Goal: Task Accomplishment & Management: Use online tool/utility

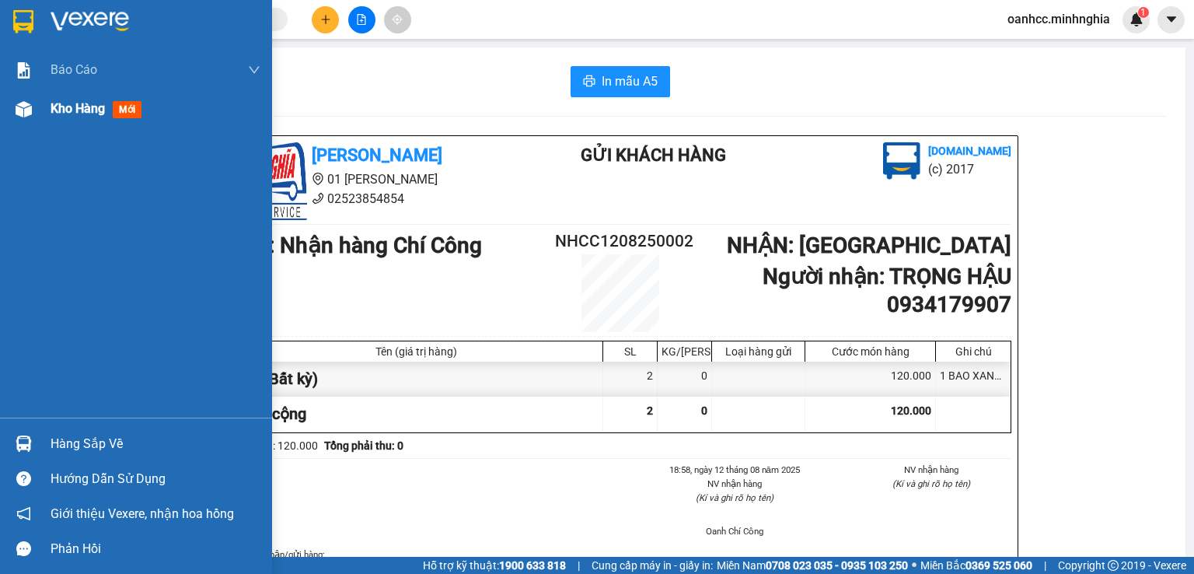
click at [89, 112] on span "Kho hàng" at bounding box center [78, 108] width 54 height 15
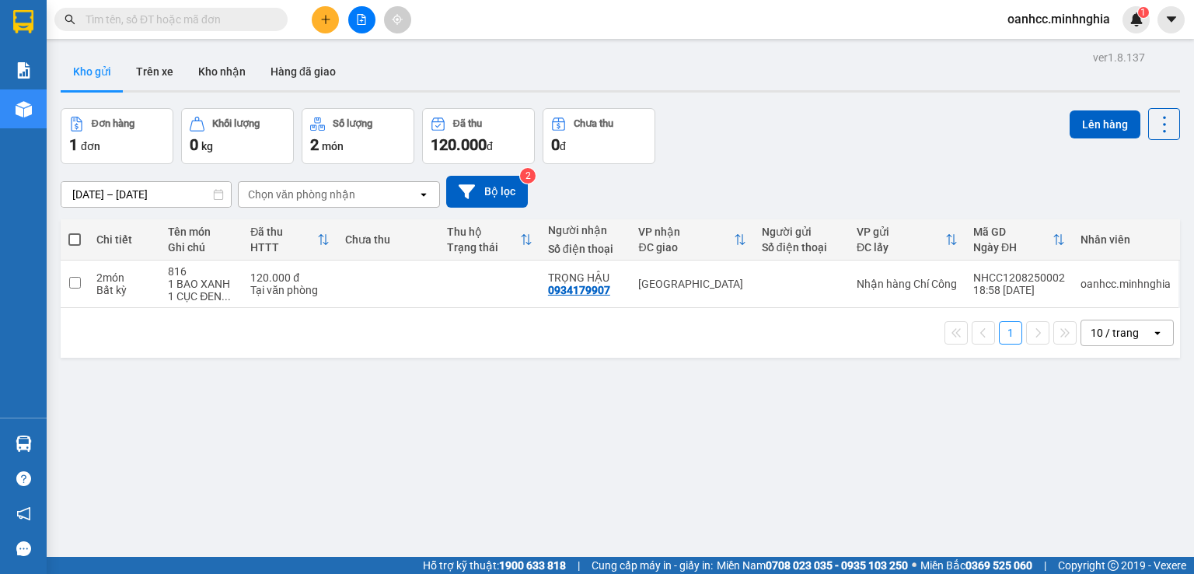
click at [72, 240] on span at bounding box center [74, 239] width 12 height 12
click at [75, 232] on input "checkbox" at bounding box center [75, 232] width 0 height 0
checkbox input "true"
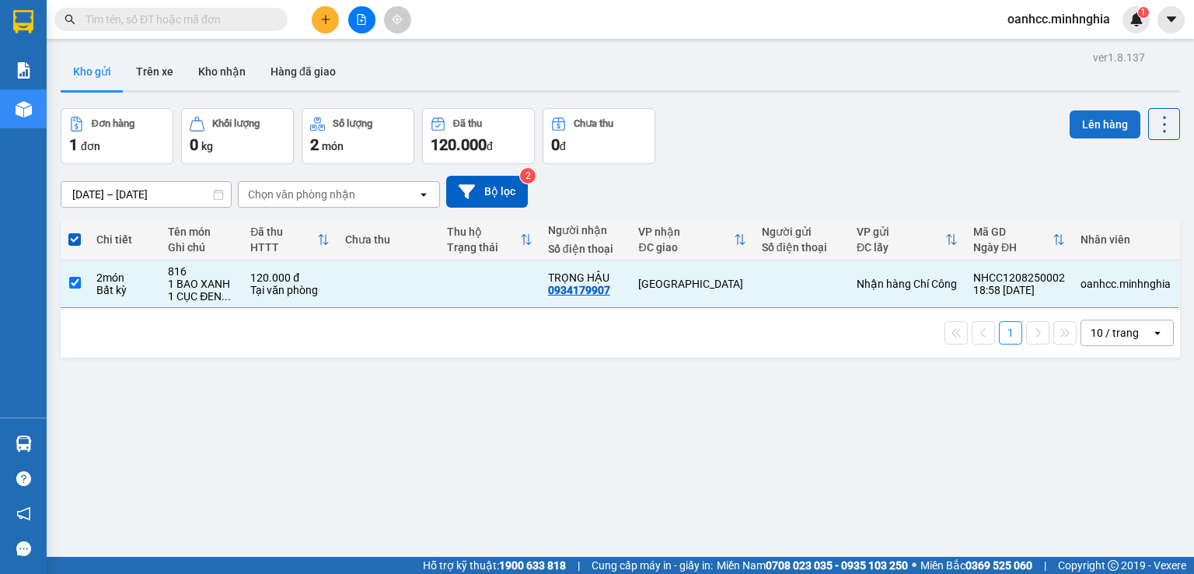
click at [1086, 122] on button "Lên hàng" at bounding box center [1105, 124] width 71 height 28
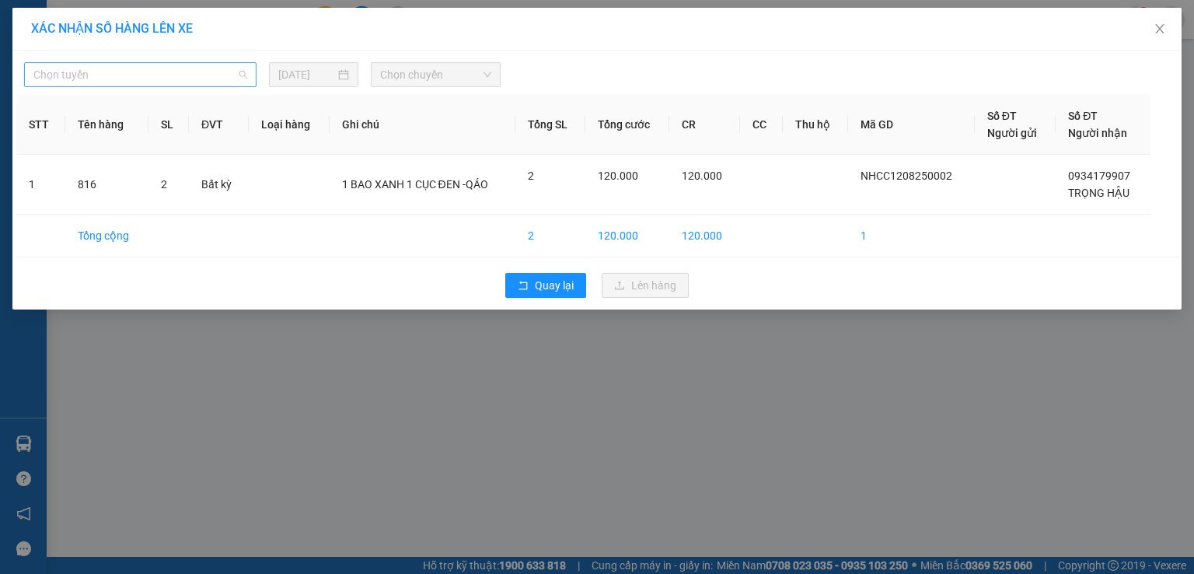
click at [93, 75] on span "Chọn tuyến" at bounding box center [140, 74] width 214 height 23
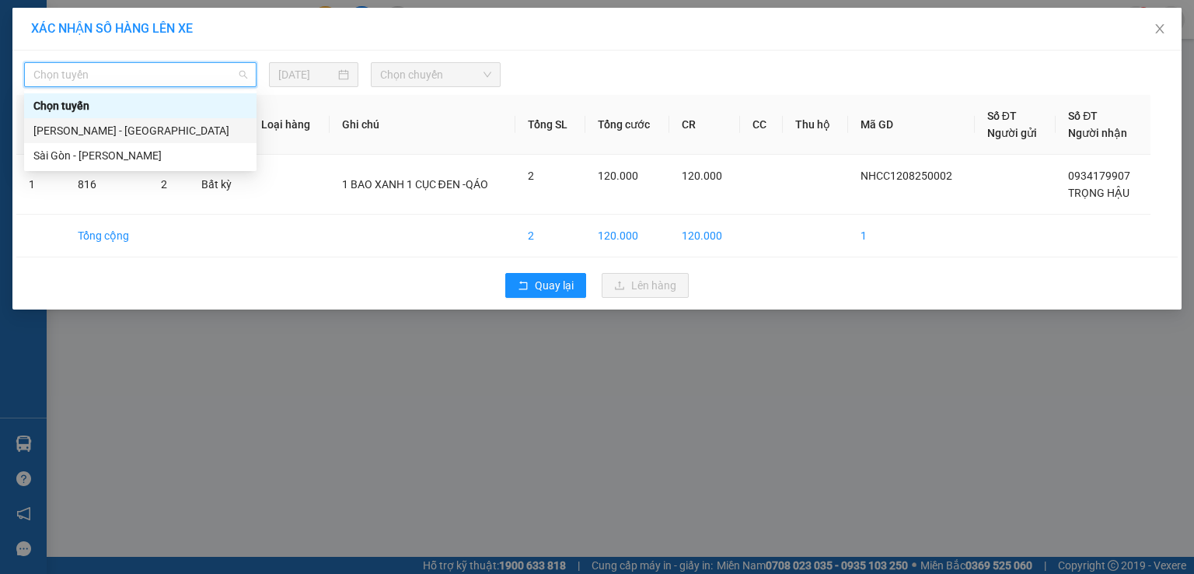
click at [75, 133] on div "[PERSON_NAME] - [GEOGRAPHIC_DATA]" at bounding box center [140, 130] width 214 height 17
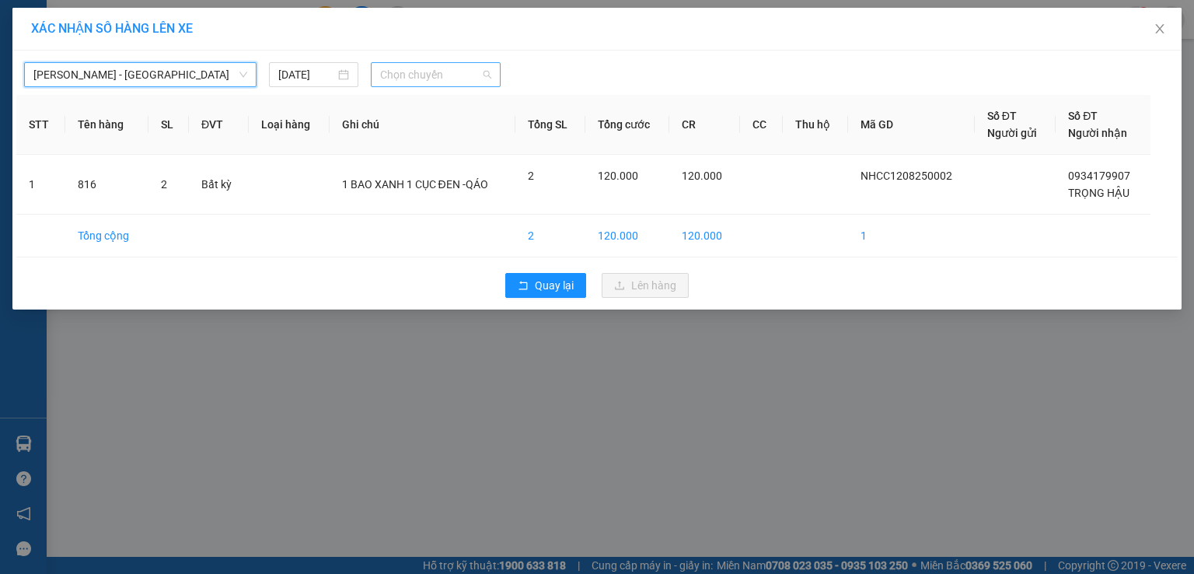
click at [428, 82] on span "Chọn chuyến" at bounding box center [436, 74] width 112 height 23
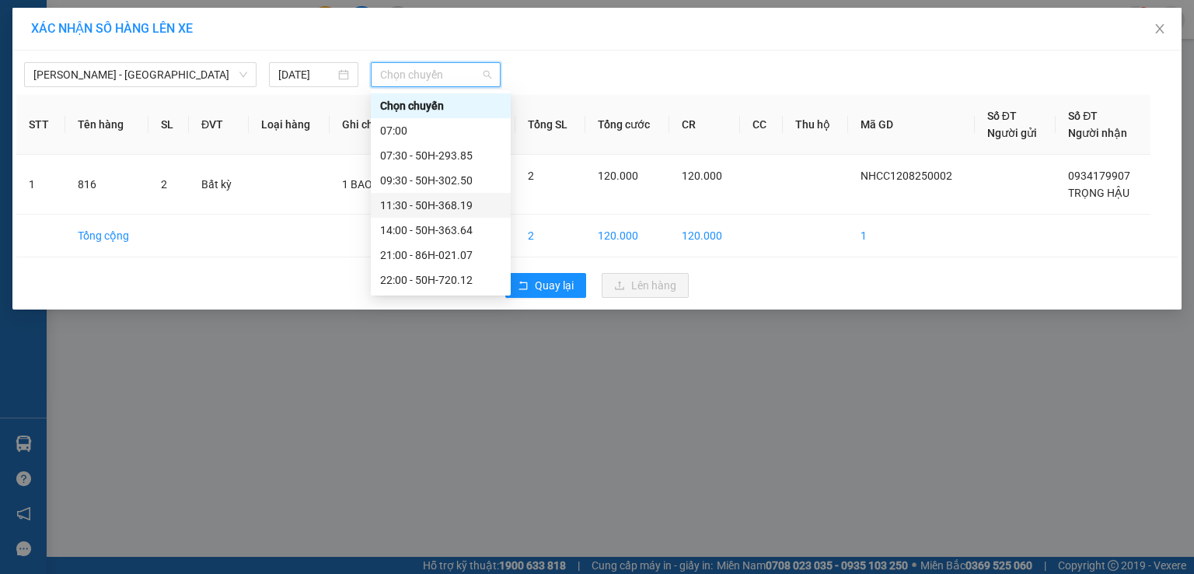
scroll to position [124, 0]
click at [435, 181] on div "22:30 - 50H-350.51" at bounding box center [440, 180] width 121 height 17
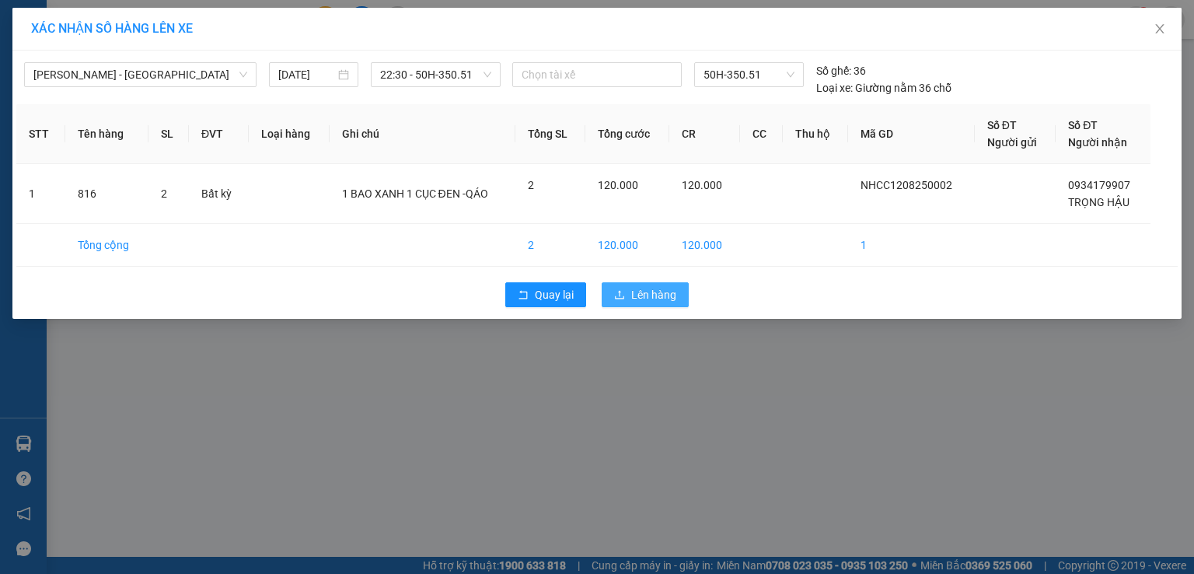
click at [652, 299] on span "Lên hàng" at bounding box center [653, 294] width 45 height 17
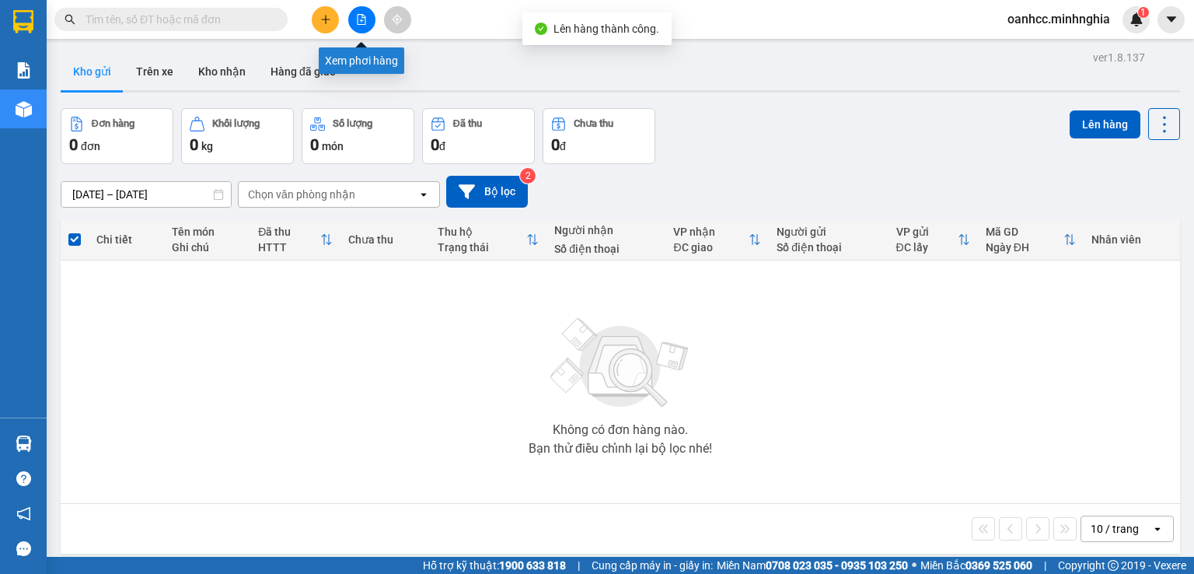
click at [362, 19] on icon "file-add" at bounding box center [361, 19] width 11 height 11
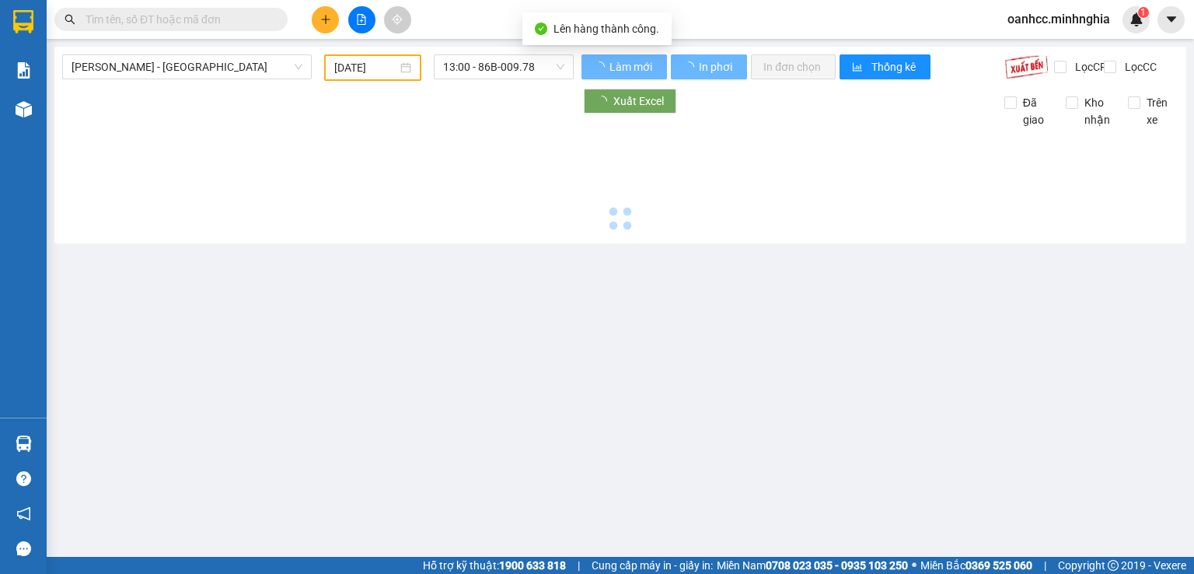
type input "[DATE]"
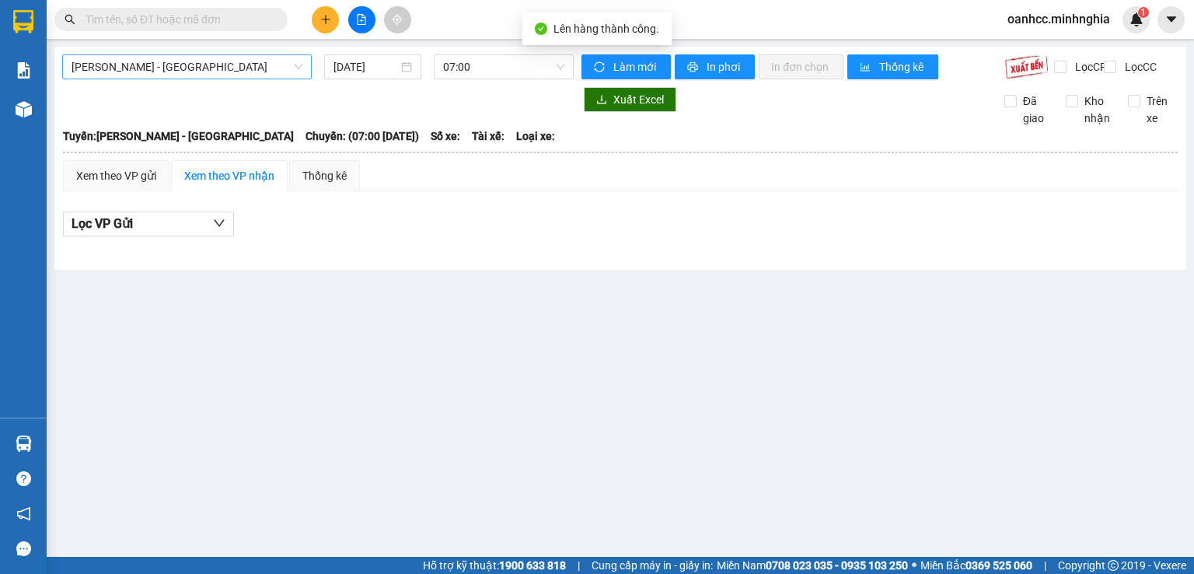
click at [178, 74] on span "[PERSON_NAME] - [GEOGRAPHIC_DATA]" at bounding box center [187, 66] width 231 height 23
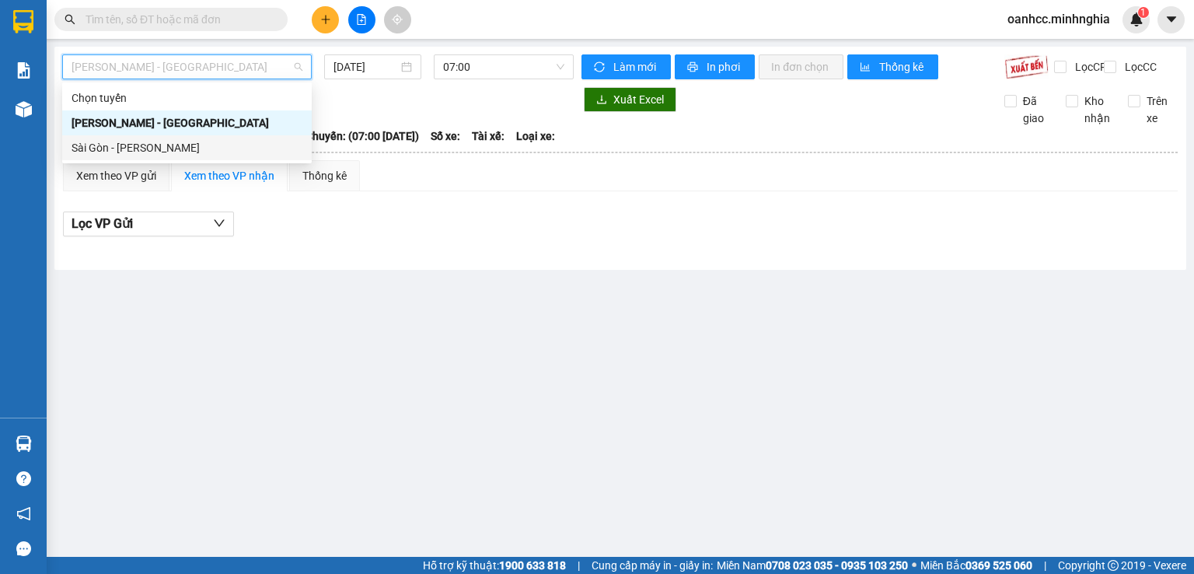
click at [124, 156] on div "Sài Gòn - [PERSON_NAME]" at bounding box center [187, 147] width 231 height 17
type input "[DATE]"
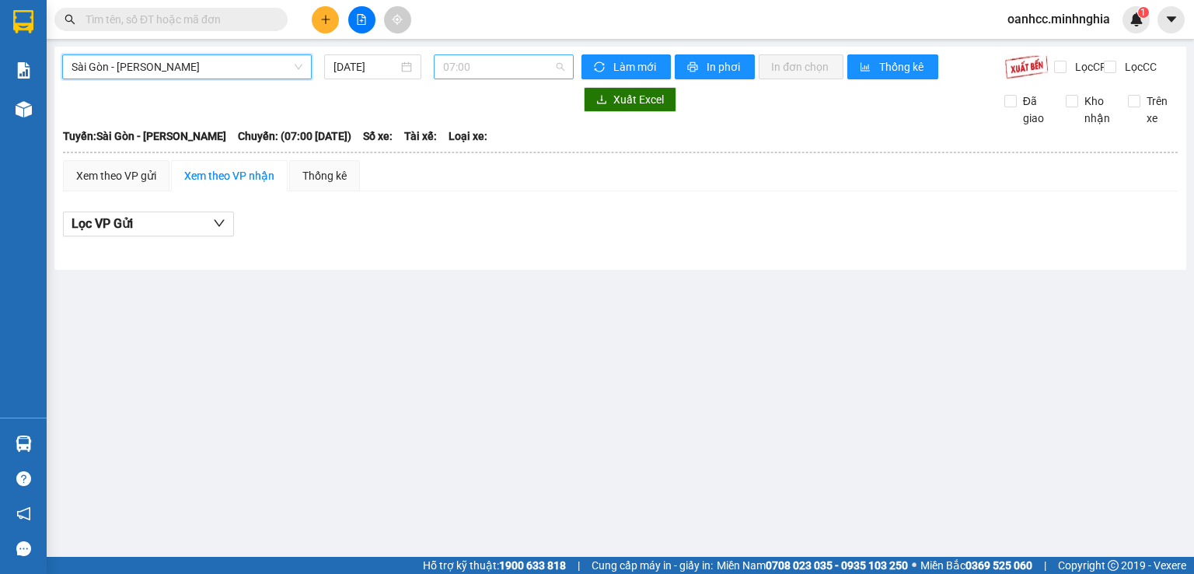
click at [473, 71] on span "07:00" at bounding box center [504, 66] width 122 height 23
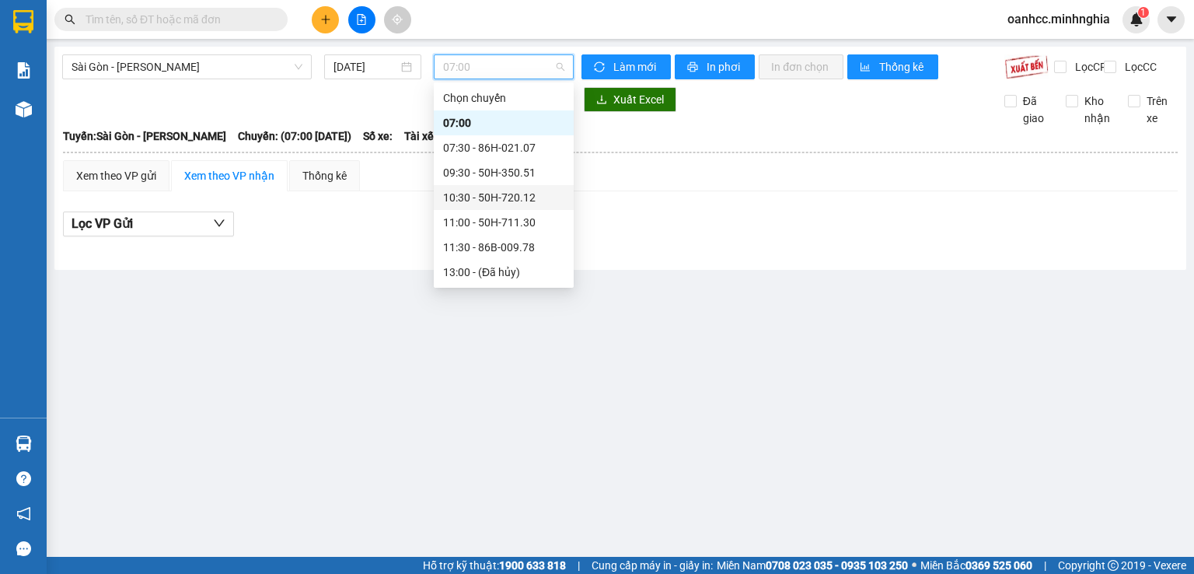
scroll to position [174, 0]
click at [537, 173] on div "17:00 (TC) - 86H-021.24" at bounding box center [503, 172] width 121 height 17
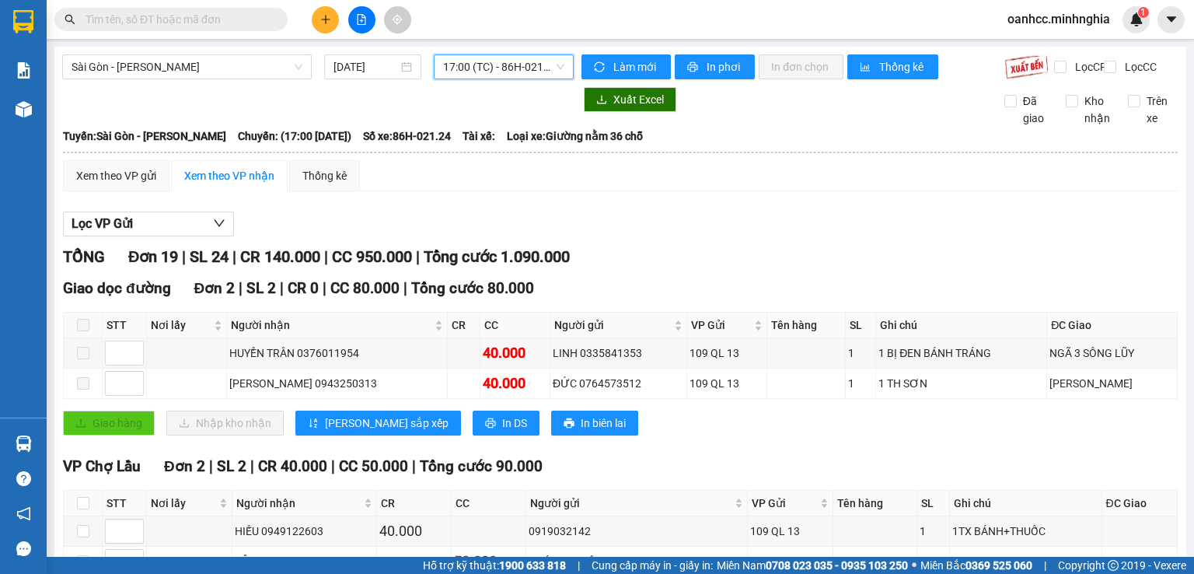
click at [467, 69] on span "17:00 (TC) - 86H-021.24" at bounding box center [504, 66] width 122 height 23
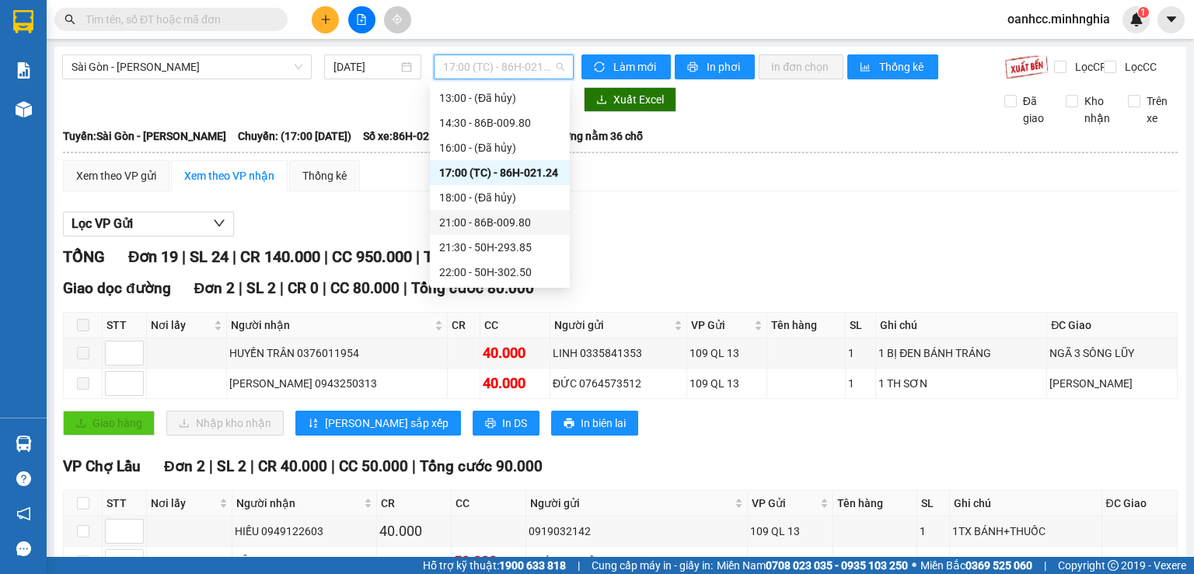
click at [463, 225] on div "21:00 - 86B-009.80" at bounding box center [499, 222] width 121 height 17
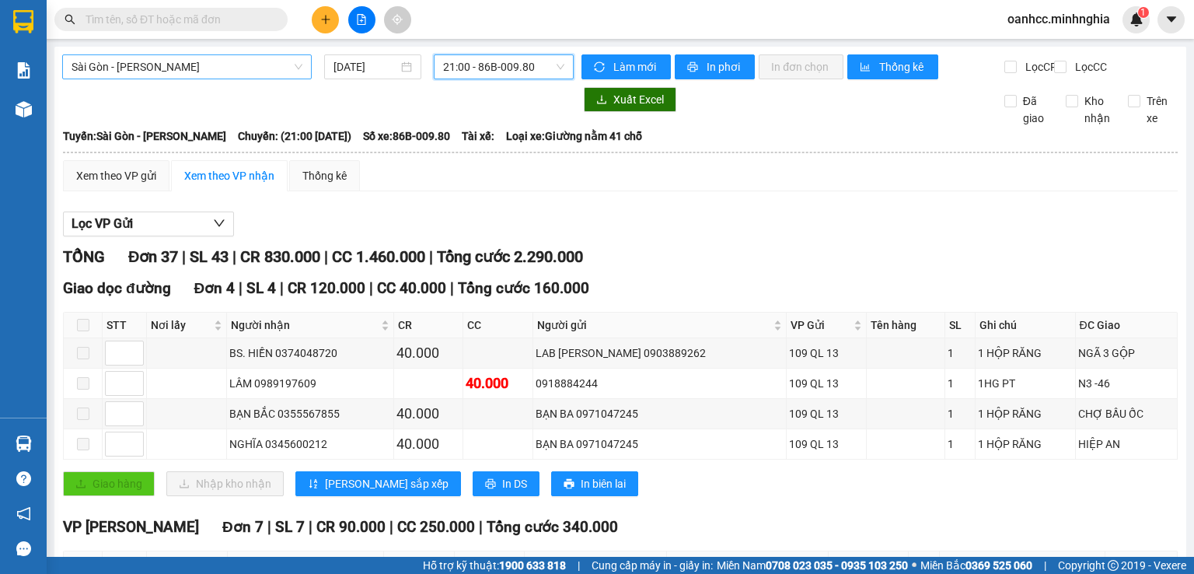
click at [184, 74] on span "Sài Gòn - [PERSON_NAME]" at bounding box center [187, 66] width 231 height 23
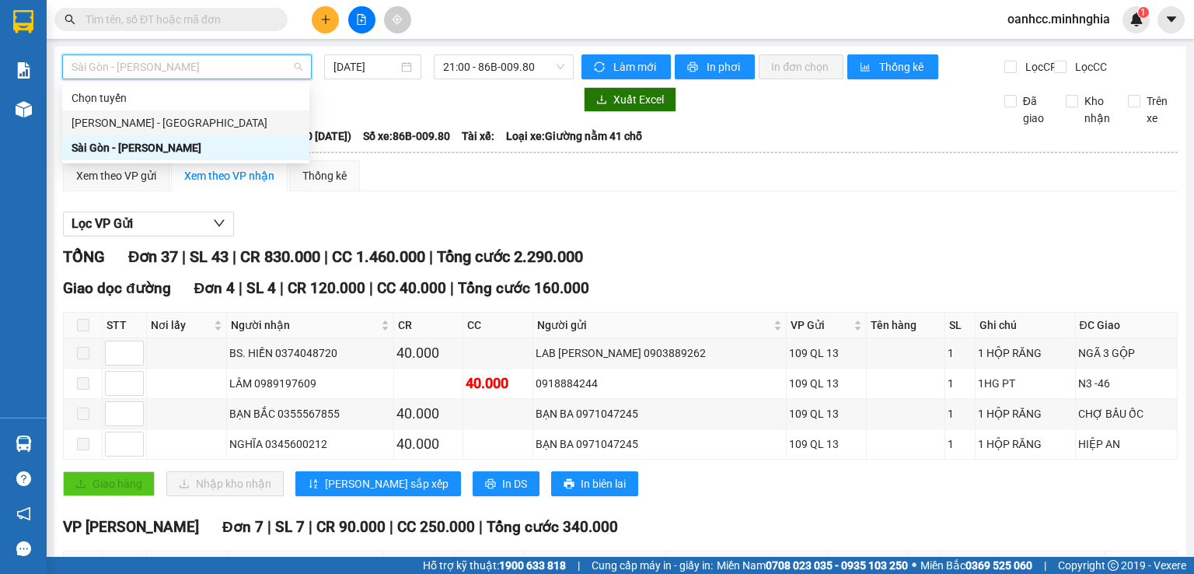
click at [150, 131] on div "[PERSON_NAME] - [GEOGRAPHIC_DATA]" at bounding box center [185, 122] width 247 height 25
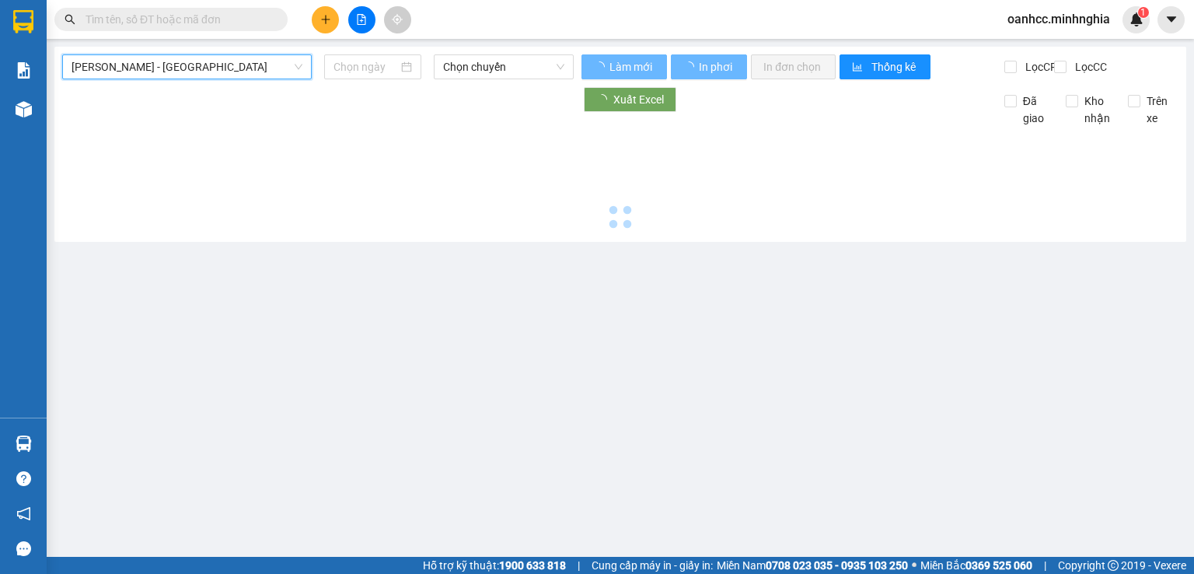
type input "[DATE]"
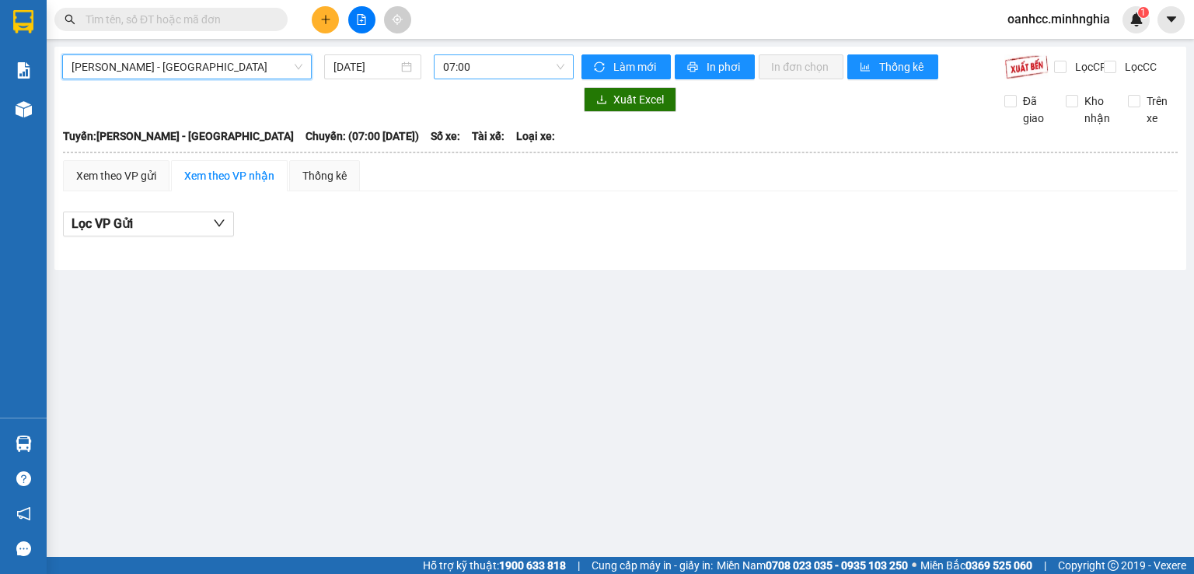
click at [472, 70] on span "07:00" at bounding box center [504, 66] width 122 height 23
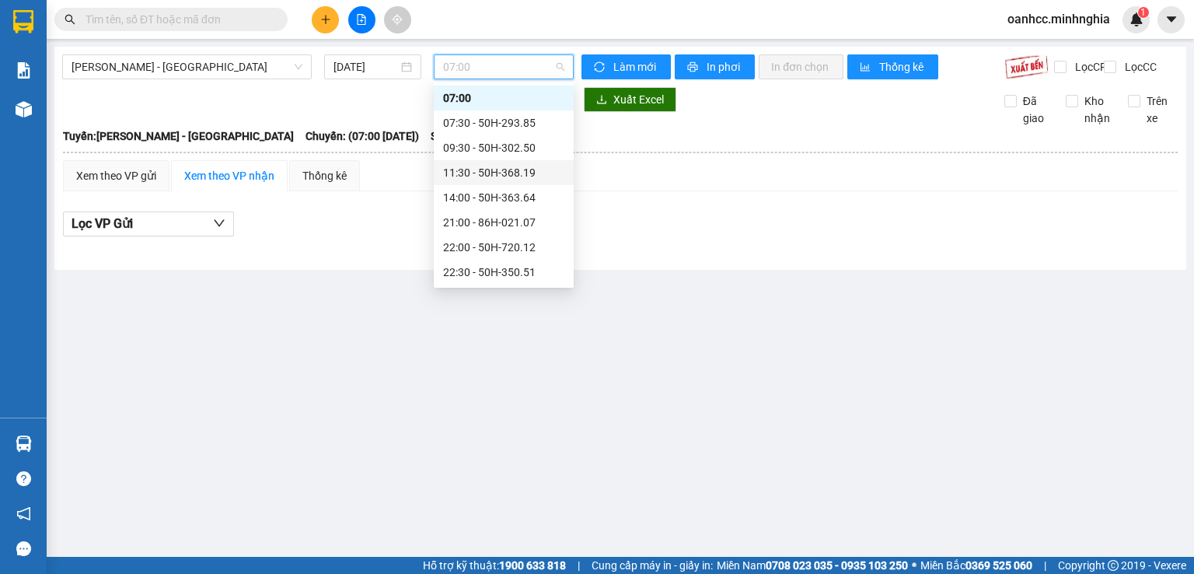
scroll to position [124, 0]
click at [485, 172] on div "22:30 - 50H-350.51" at bounding box center [503, 172] width 121 height 17
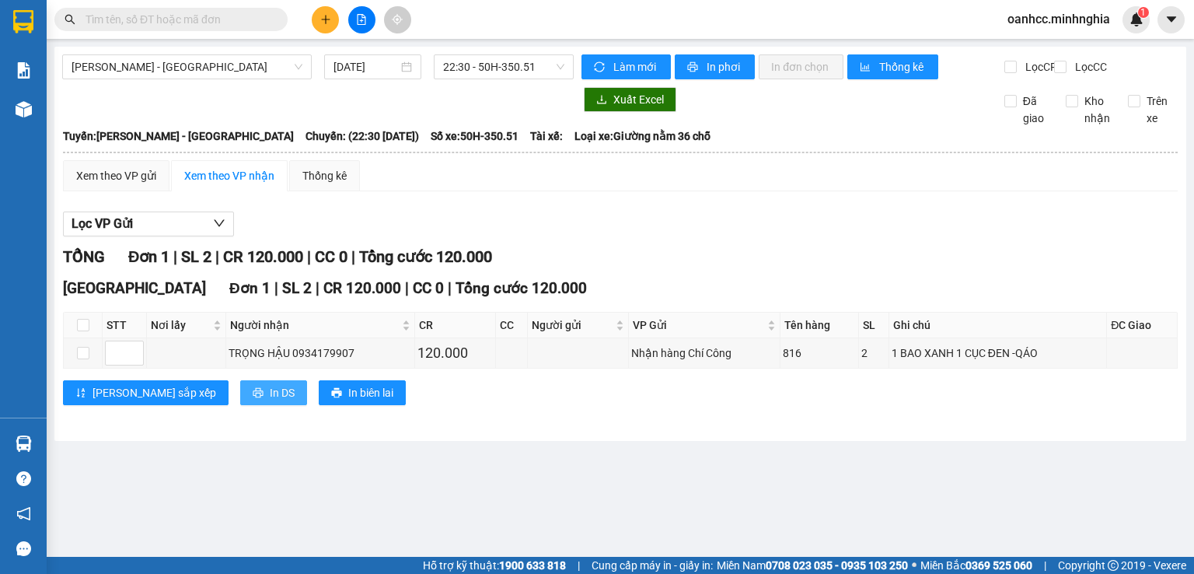
click at [270, 401] on span "In DS" at bounding box center [282, 392] width 25 height 17
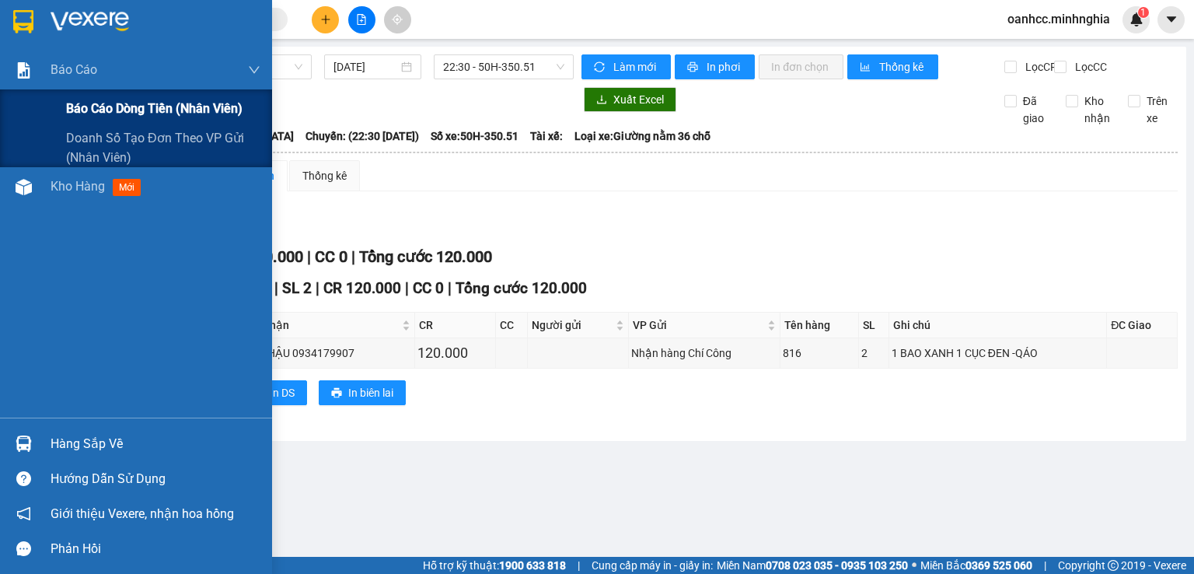
click at [135, 108] on span "Báo cáo dòng tiền (nhân viên)" at bounding box center [154, 108] width 177 height 19
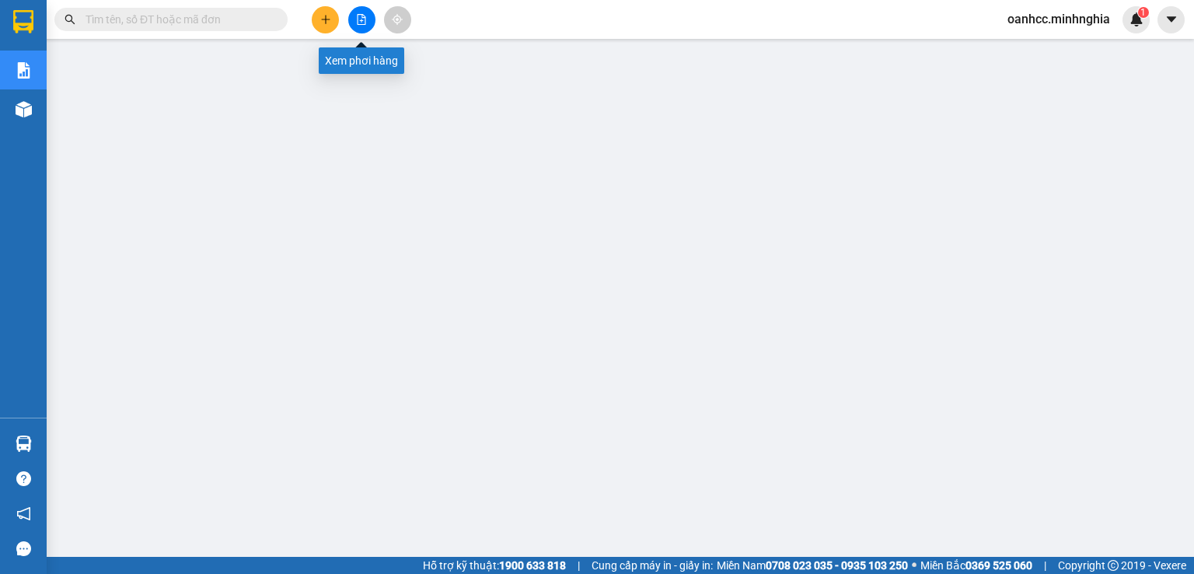
click at [354, 23] on button at bounding box center [361, 19] width 27 height 27
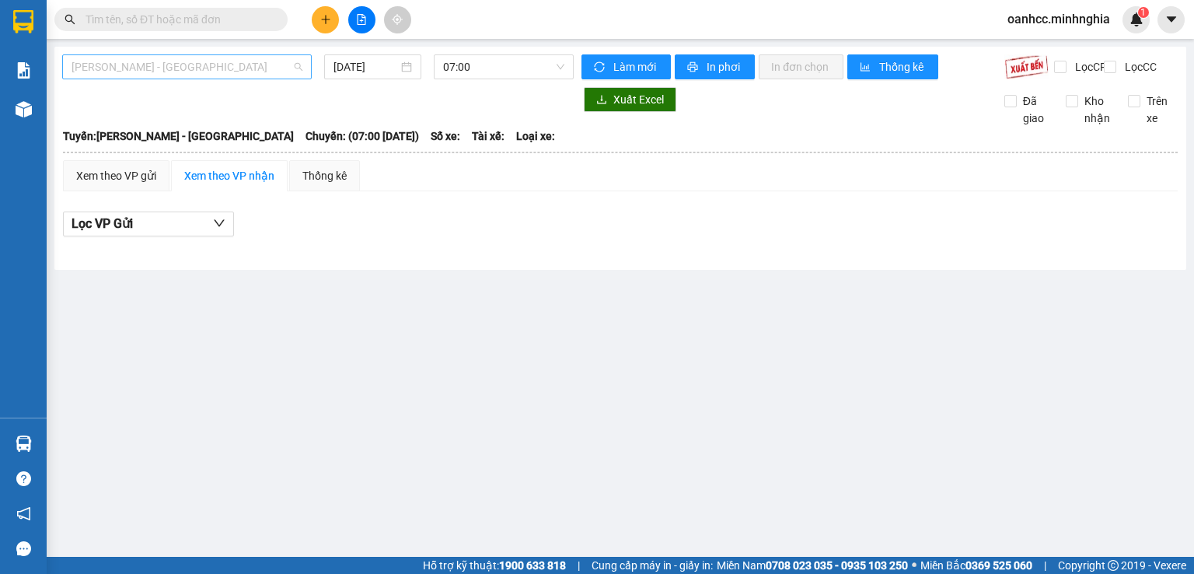
click at [178, 62] on span "[PERSON_NAME] - [GEOGRAPHIC_DATA]" at bounding box center [187, 66] width 231 height 23
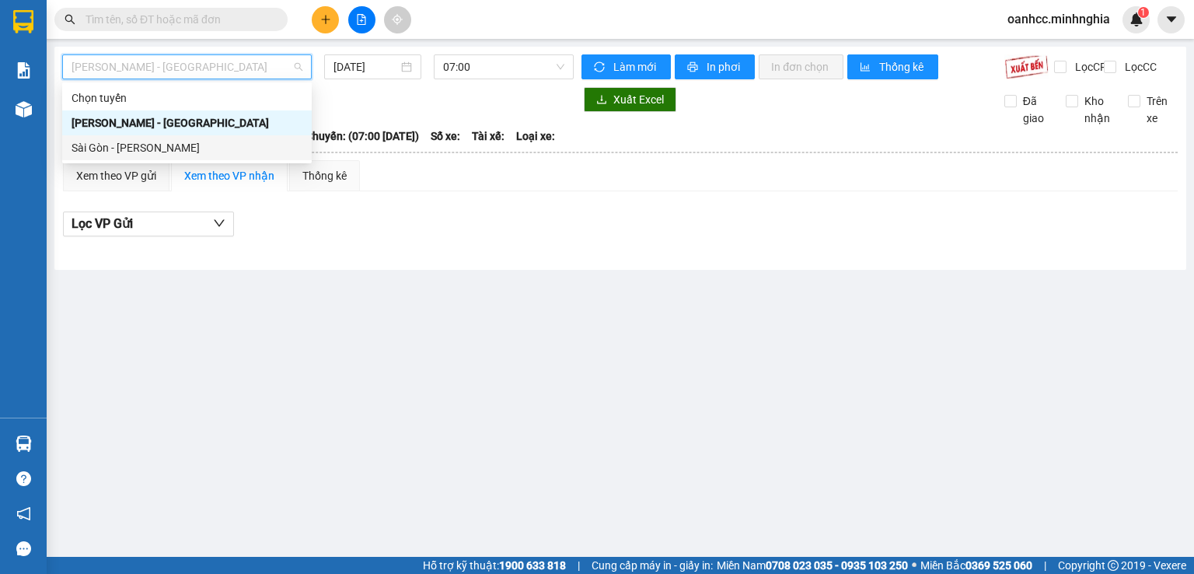
click at [138, 147] on div "Sài Gòn - [PERSON_NAME]" at bounding box center [187, 147] width 231 height 17
type input "[DATE]"
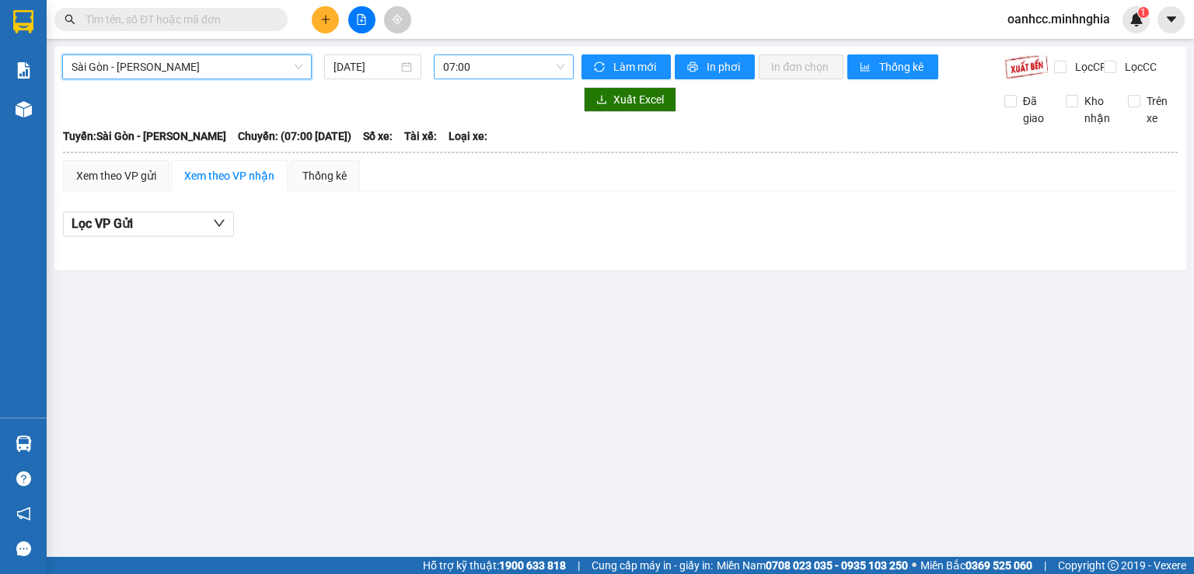
click at [519, 65] on span "07:00" at bounding box center [504, 66] width 122 height 23
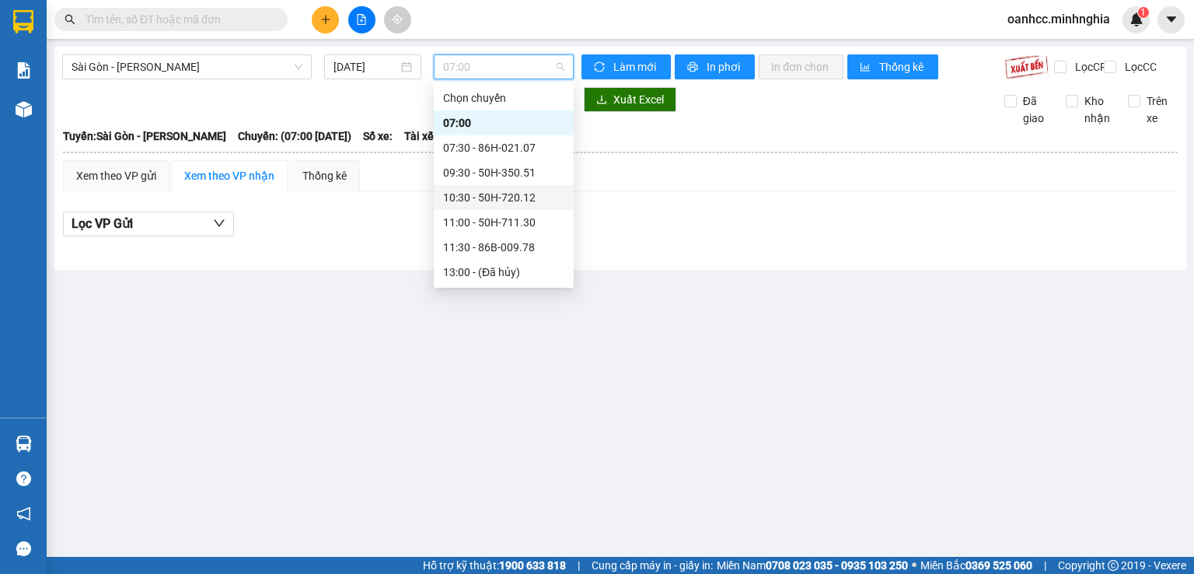
scroll to position [174, 0]
click at [479, 219] on div "21:00 - 86B-009.80" at bounding box center [503, 222] width 121 height 17
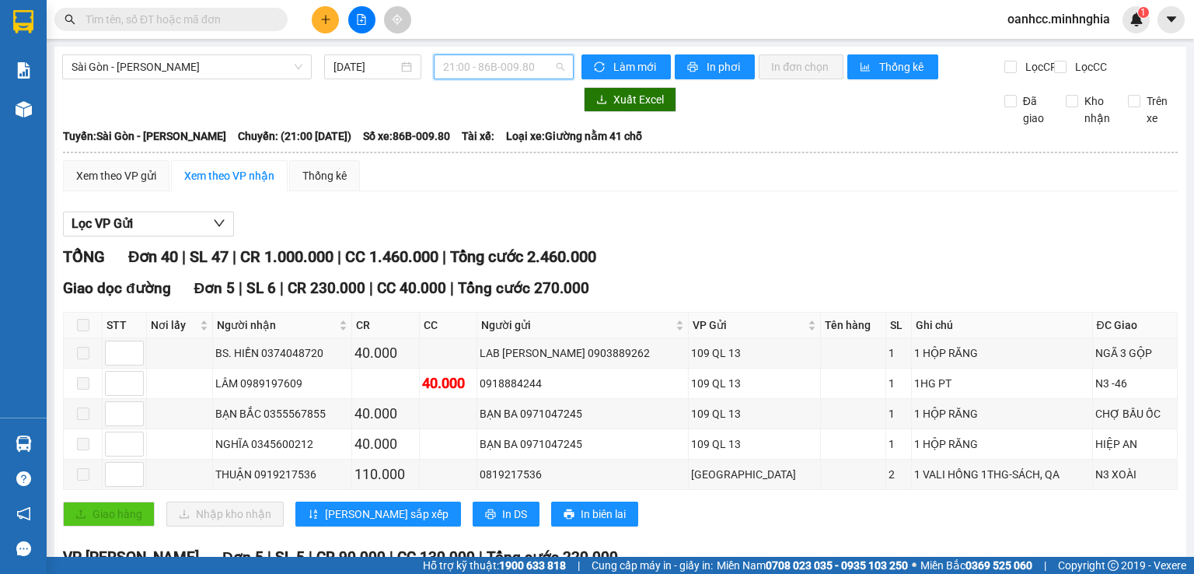
click at [501, 66] on span "21:00 - 86B-009.80" at bounding box center [504, 66] width 122 height 23
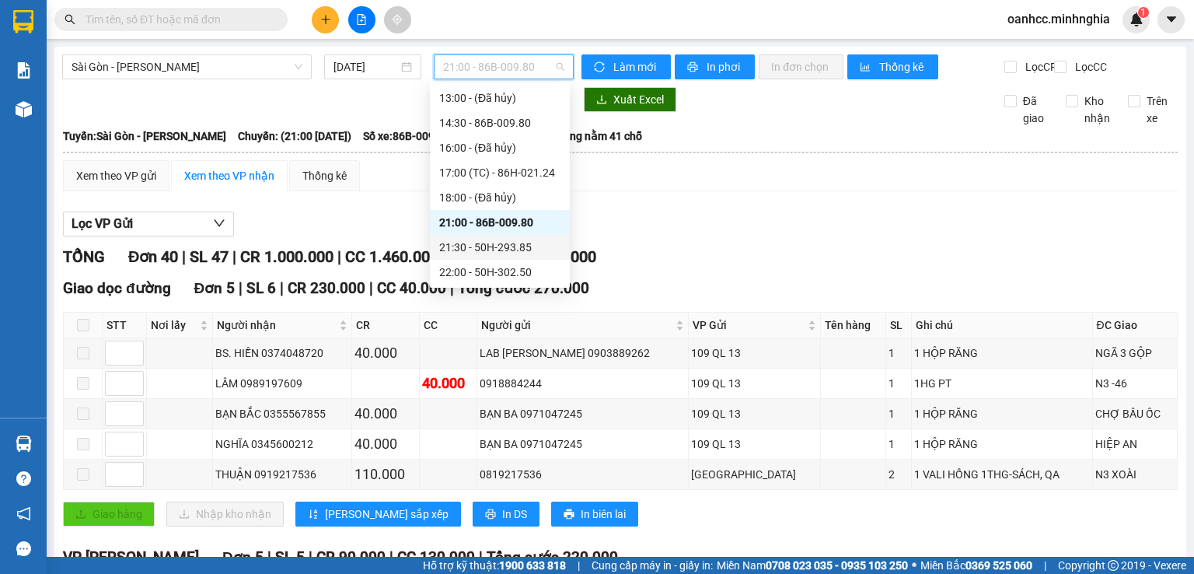
click at [482, 245] on div "21:30 - 50H-293.85" at bounding box center [499, 247] width 121 height 17
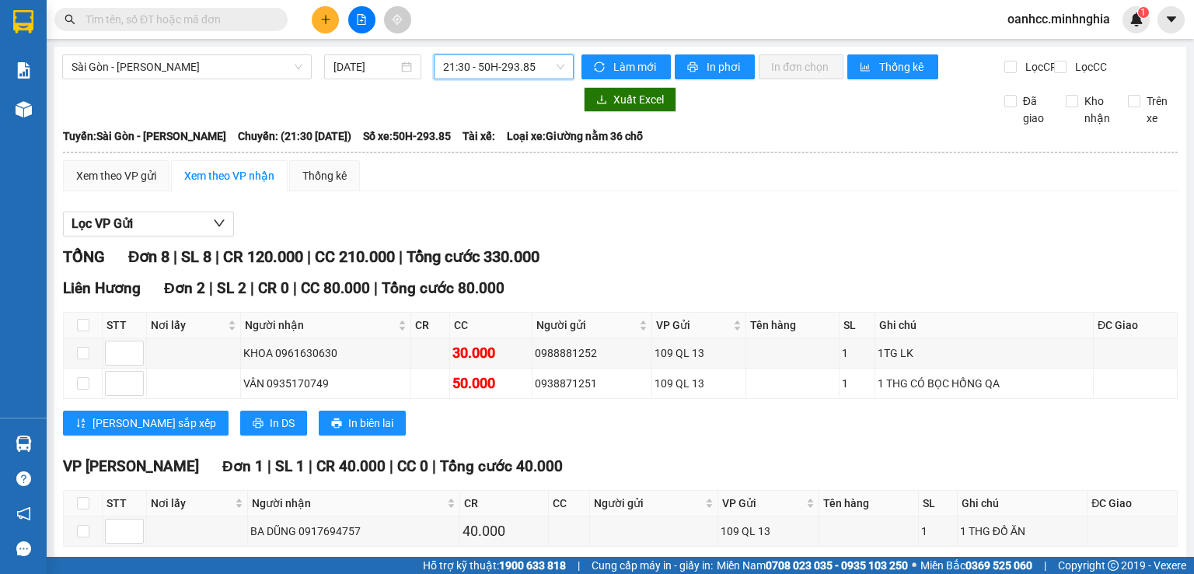
click at [495, 74] on span "21:30 - 50H-293.85" at bounding box center [504, 66] width 122 height 23
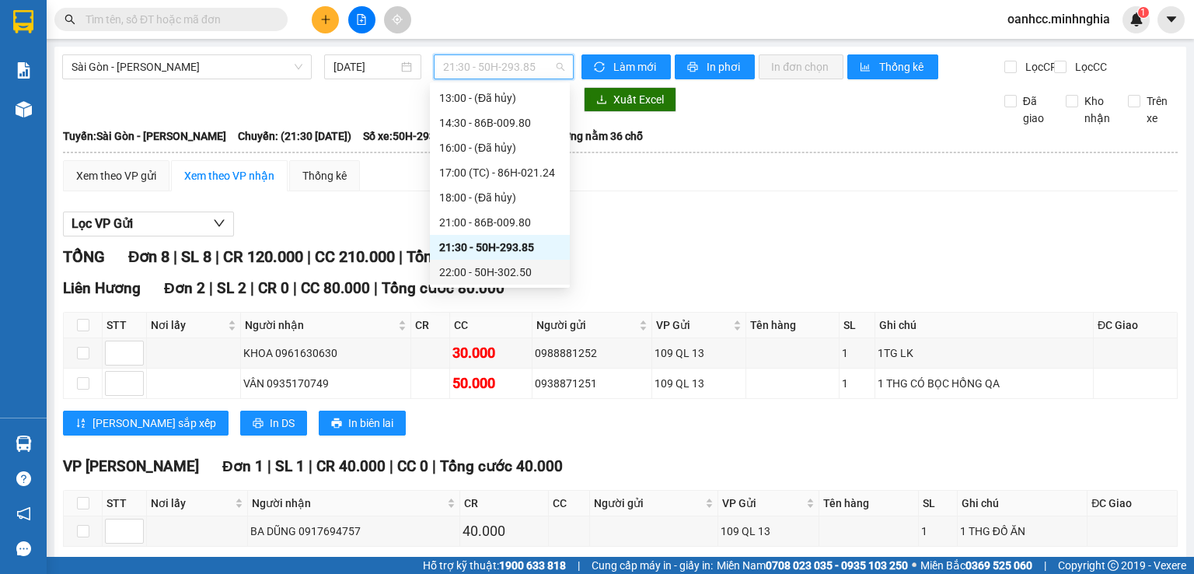
click at [473, 273] on div "22:00 - 50H-302.50" at bounding box center [499, 272] width 121 height 17
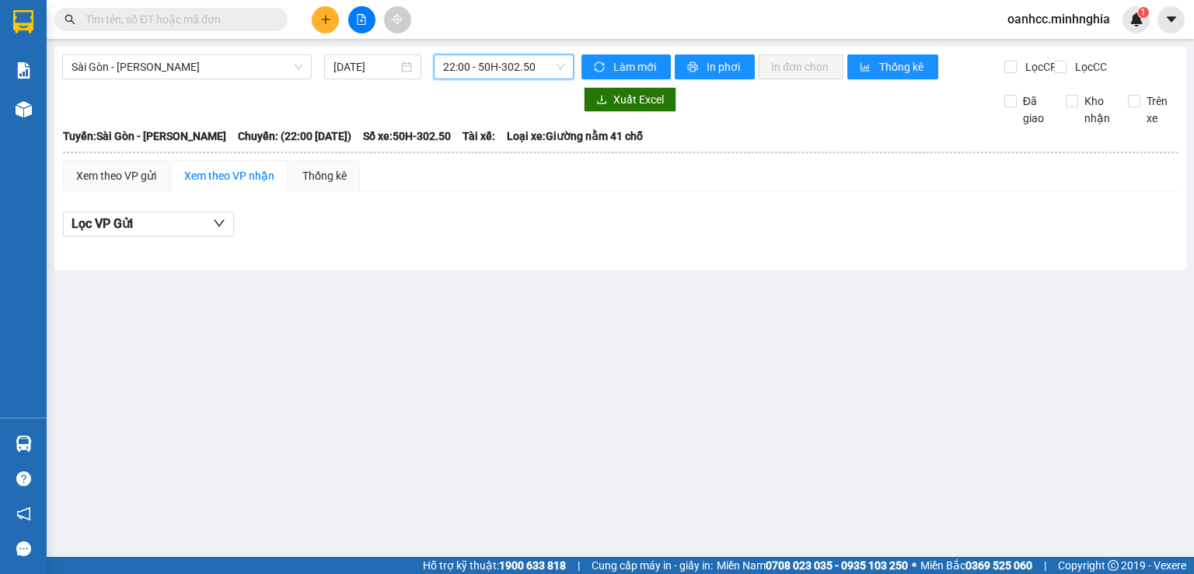
click at [482, 69] on span "22:00 - 50H-302.50" at bounding box center [504, 66] width 122 height 23
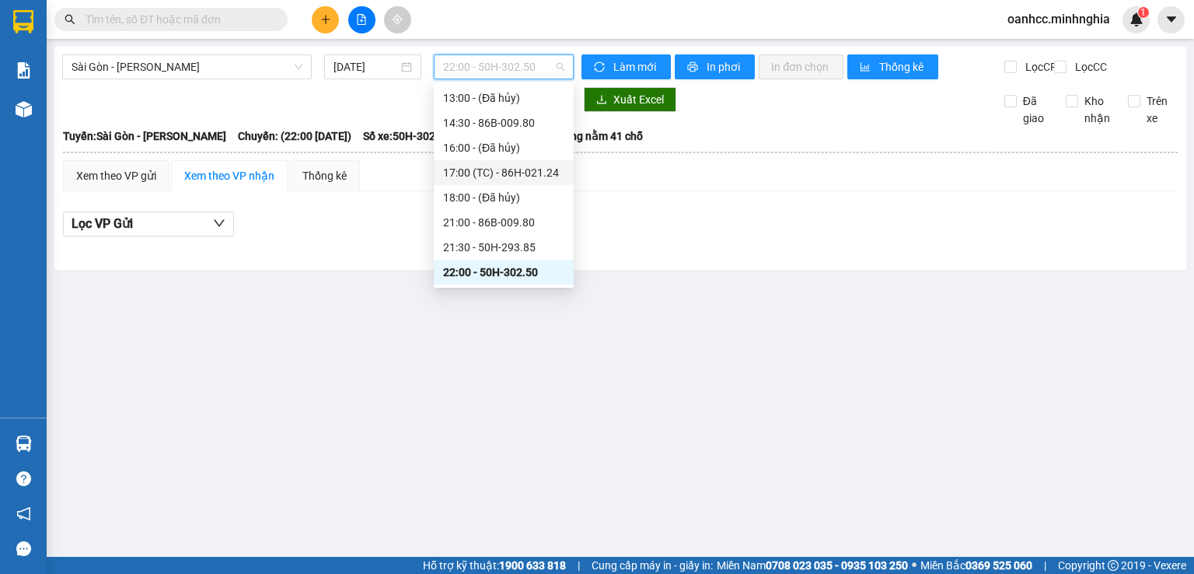
click at [504, 176] on div "17:00 (TC) - 86H-021.24" at bounding box center [503, 172] width 121 height 17
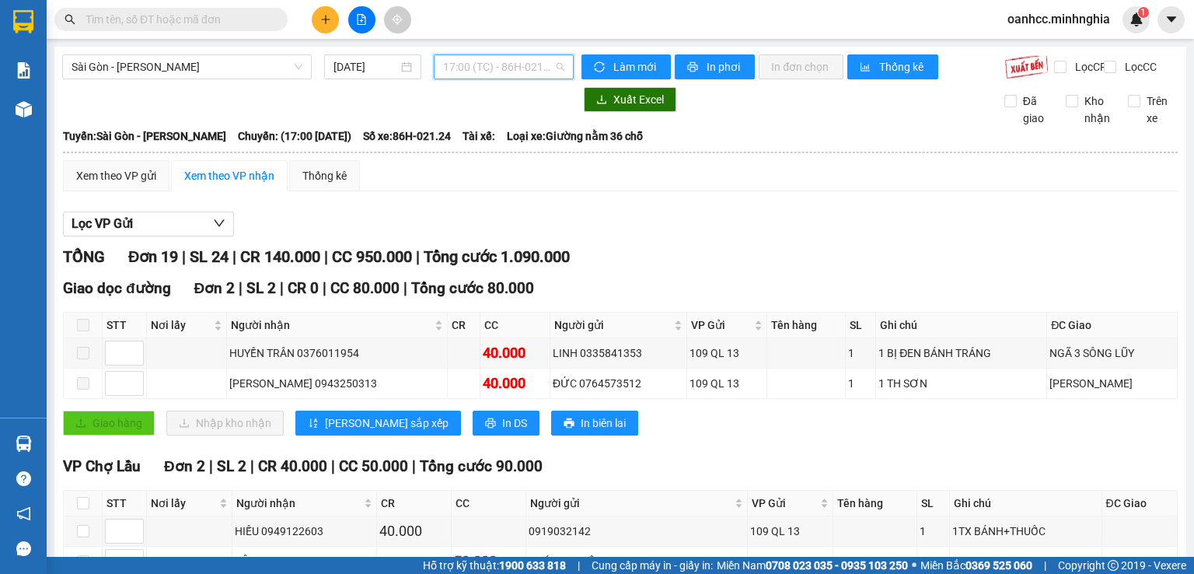
click at [517, 70] on span "17:00 (TC) - 86H-021.24" at bounding box center [504, 66] width 122 height 23
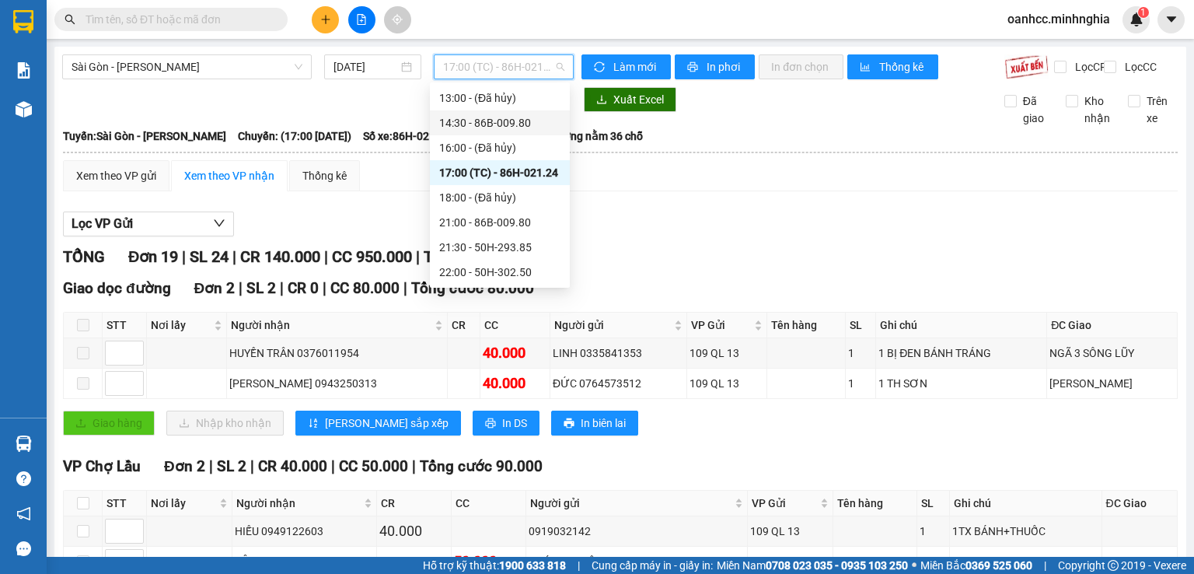
click at [504, 123] on div "14:30 - 86B-009.80" at bounding box center [499, 122] width 121 height 17
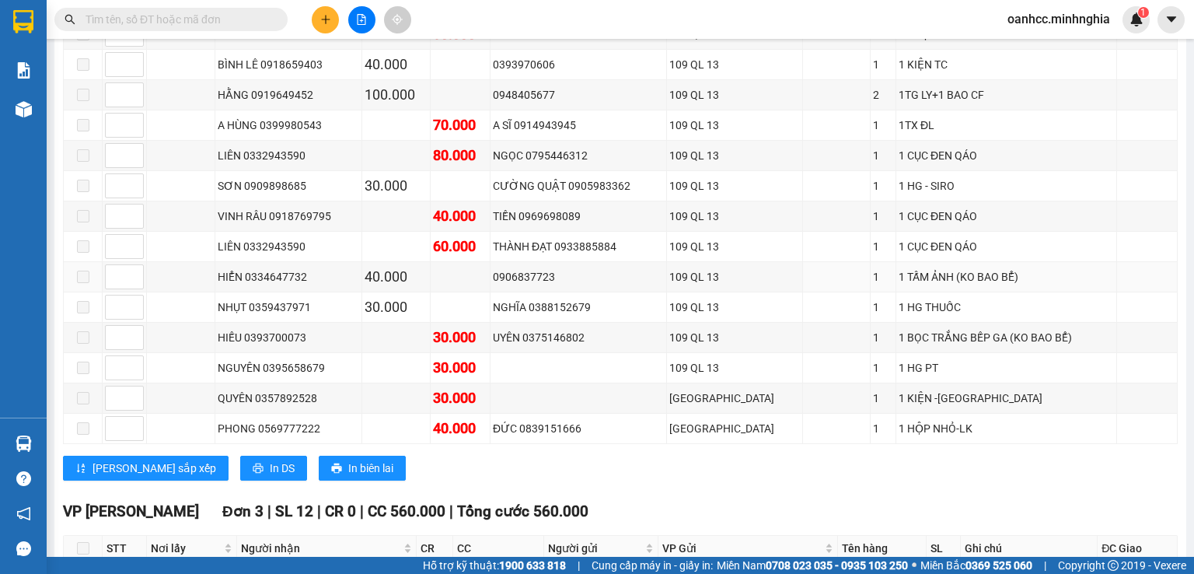
scroll to position [778, 0]
